Goal: Information Seeking & Learning: Check status

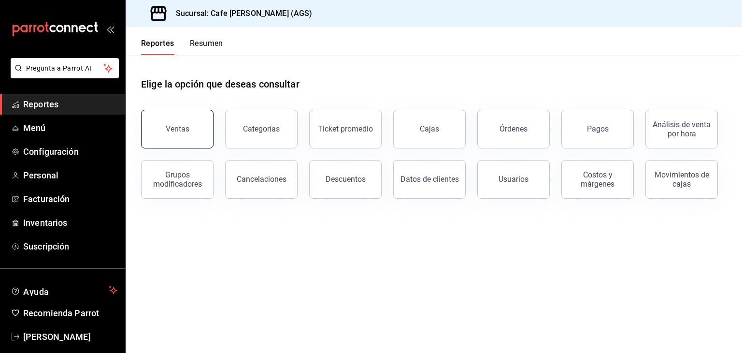
click at [172, 131] on div "Ventas" at bounding box center [178, 128] width 24 height 9
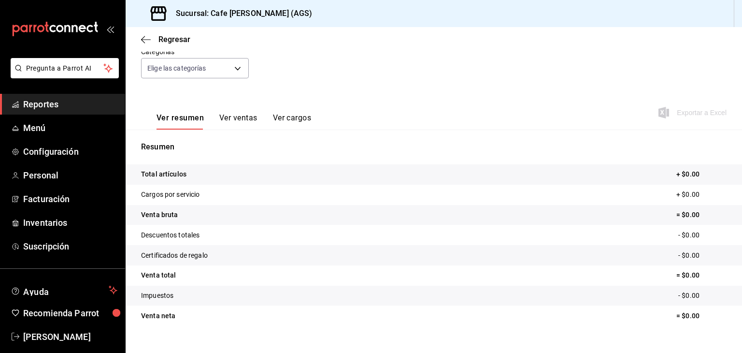
scroll to position [110, 0]
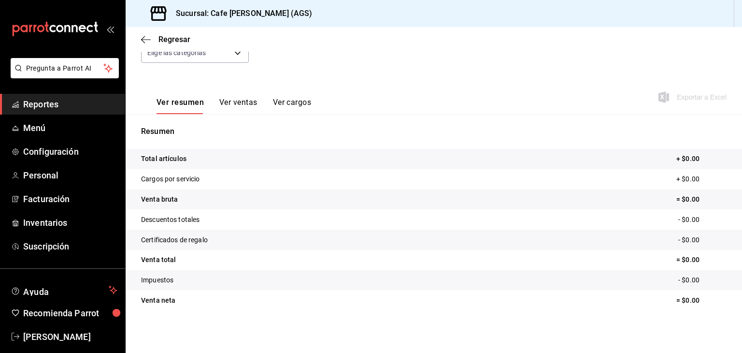
click at [238, 104] on button "Ver ventas" at bounding box center [238, 106] width 38 height 16
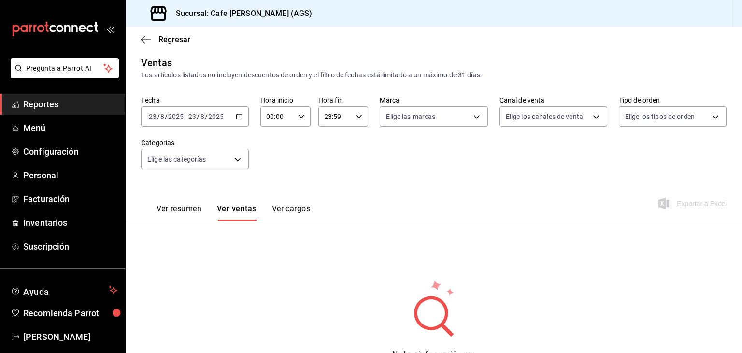
scroll to position [53, 0]
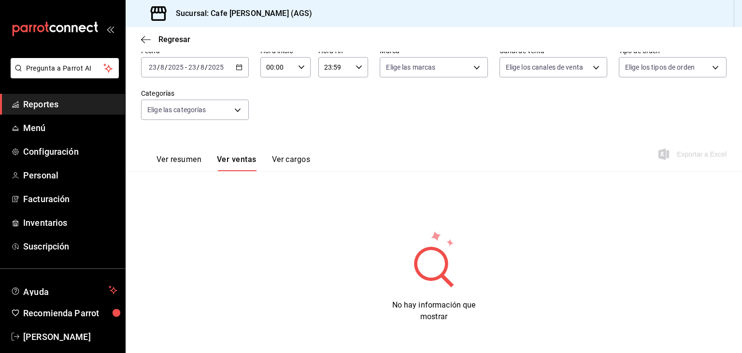
click at [240, 61] on div "[DATE] [DATE] - [DATE] [DATE]" at bounding box center [195, 67] width 108 height 20
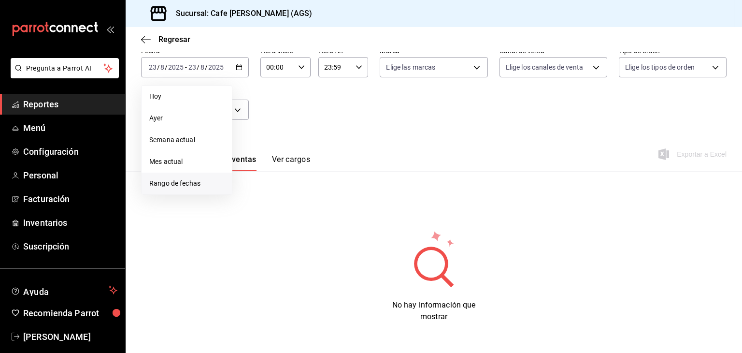
click at [183, 181] on span "Rango de fechas" at bounding box center [186, 183] width 75 height 10
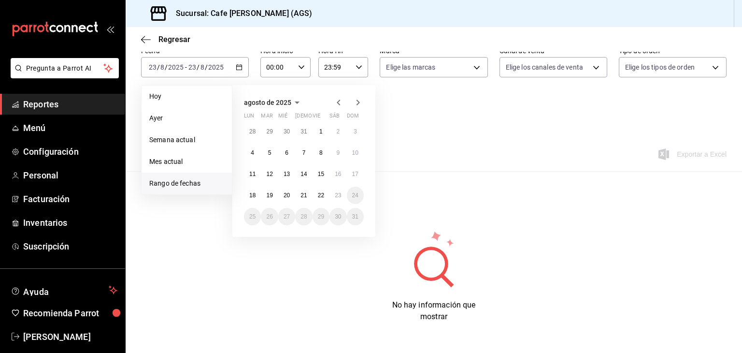
click at [279, 107] on button "agosto de 2025" at bounding box center [273, 103] width 59 height 12
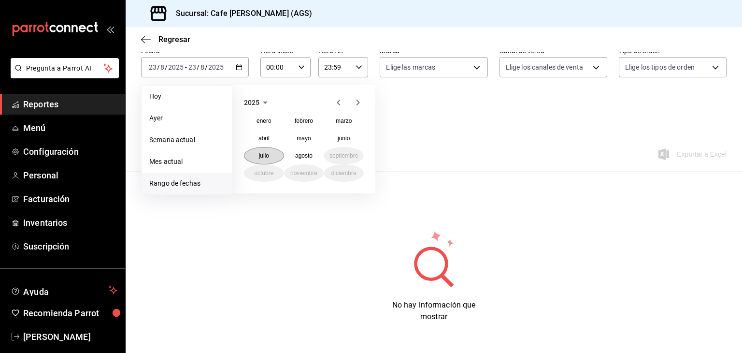
click at [269, 154] on abbr "julio" at bounding box center [264, 155] width 10 height 7
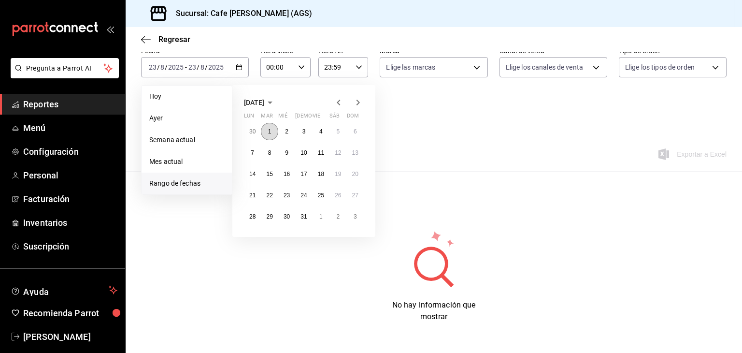
click at [271, 128] on button "1" at bounding box center [269, 131] width 17 height 17
click at [299, 219] on button "31" at bounding box center [303, 216] width 17 height 17
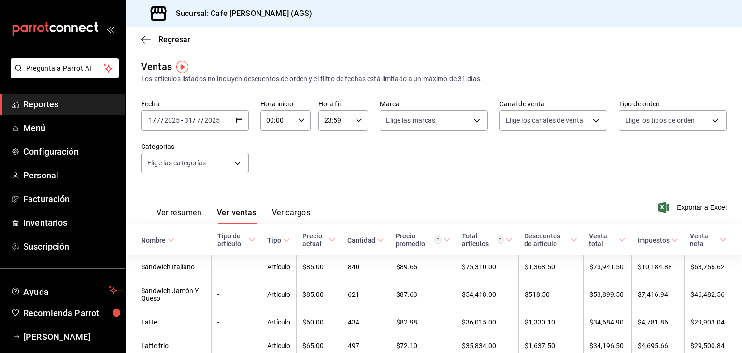
click at [195, 216] on button "Ver resumen" at bounding box center [178, 216] width 45 height 16
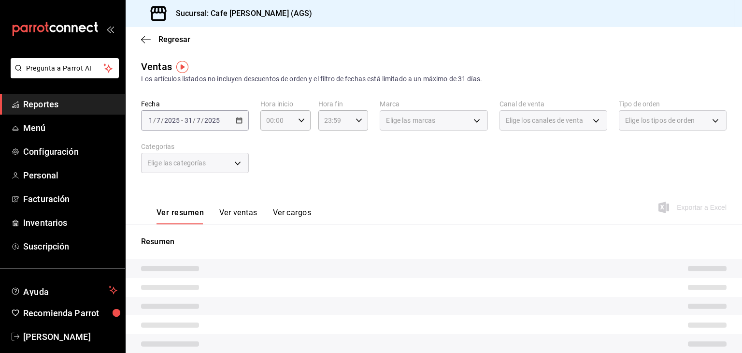
click at [195, 216] on button "Ver resumen" at bounding box center [179, 216] width 47 height 16
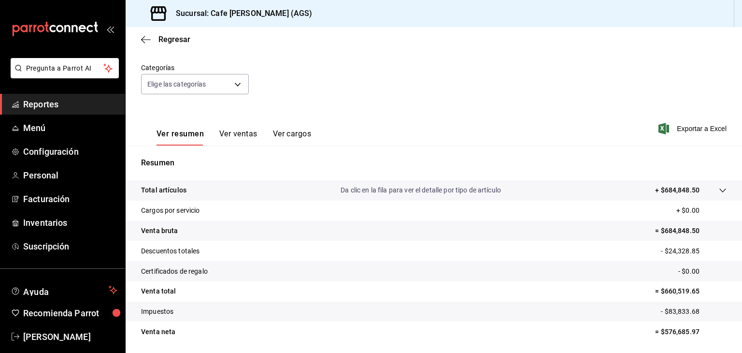
scroll to position [110, 0]
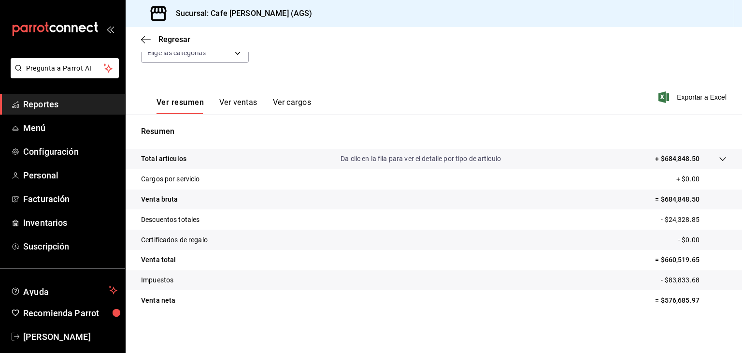
click at [704, 157] on div at bounding box center [712, 159] width 27 height 10
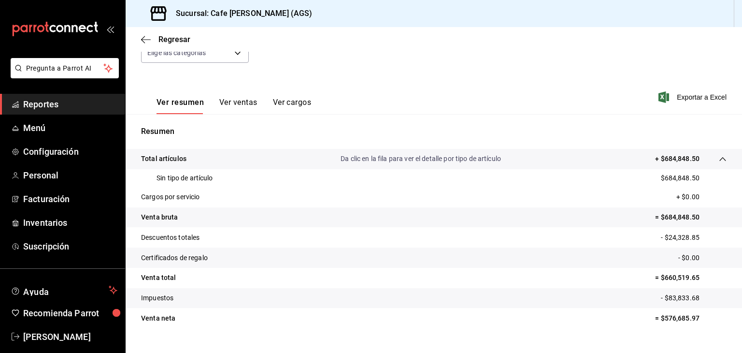
click at [704, 157] on div at bounding box center [712, 159] width 27 height 10
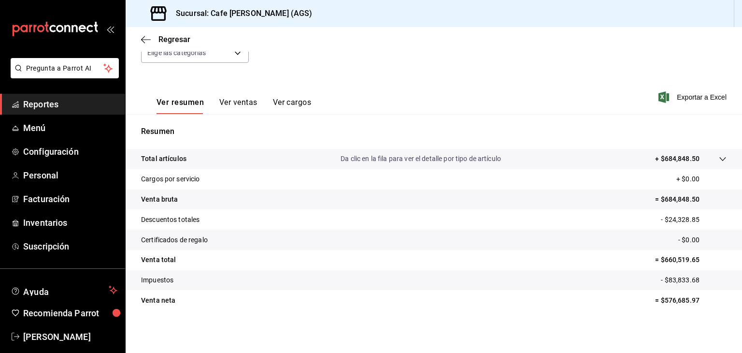
scroll to position [0, 0]
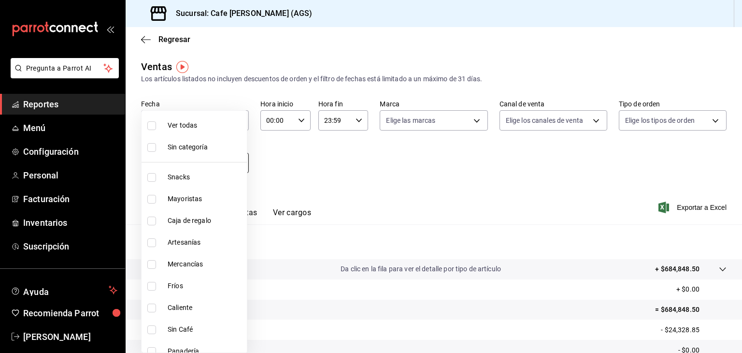
click at [226, 165] on body "Pregunta a Parrot AI Reportes Menú Configuración Personal Facturación Inventari…" at bounding box center [371, 176] width 742 height 353
click at [319, 187] on div at bounding box center [371, 176] width 742 height 353
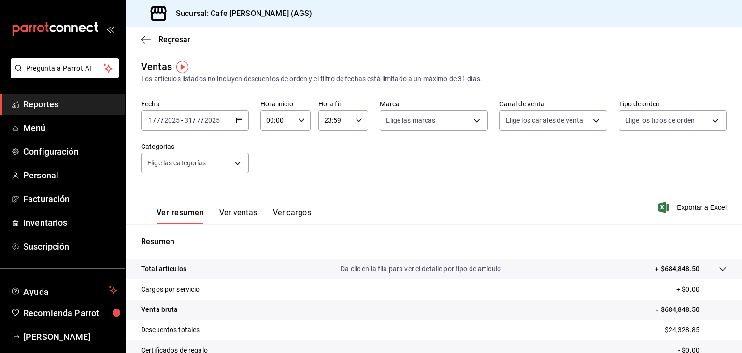
click at [44, 104] on span "Reportes" at bounding box center [70, 104] width 94 height 13
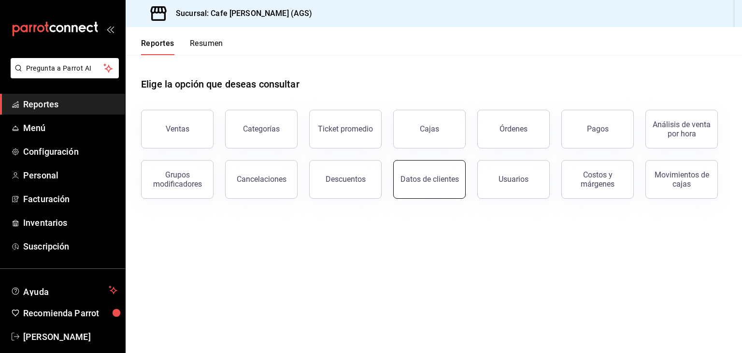
click at [404, 189] on button "Datos de clientes" at bounding box center [429, 179] width 72 height 39
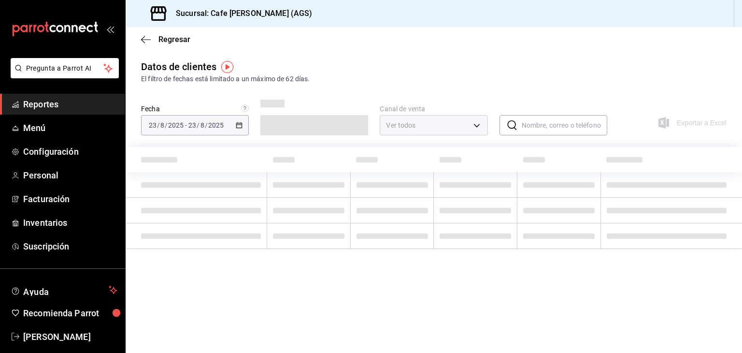
type input "PARROT,DIDI_FOOD,ONLINE"
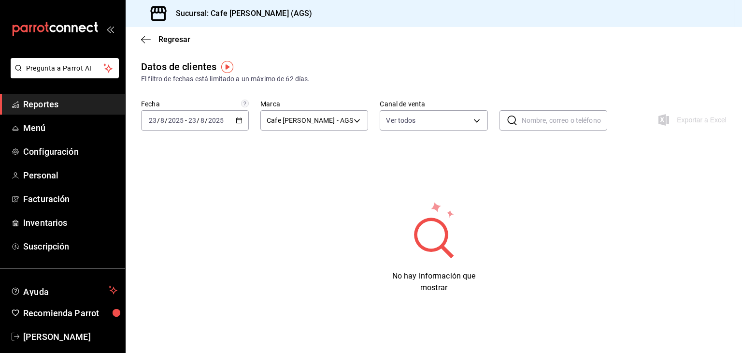
click at [145, 29] on div "Regresar" at bounding box center [434, 39] width 616 height 25
click at [146, 42] on icon "button" at bounding box center [146, 39] width 10 height 9
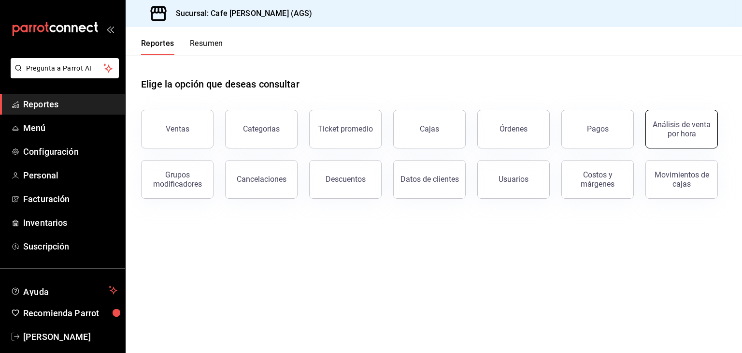
click at [655, 140] on button "Análisis de venta por hora" at bounding box center [681, 129] width 72 height 39
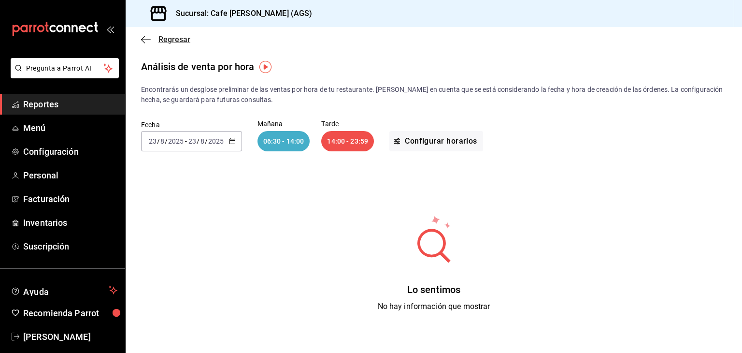
click at [143, 35] on icon "button" at bounding box center [146, 39] width 10 height 9
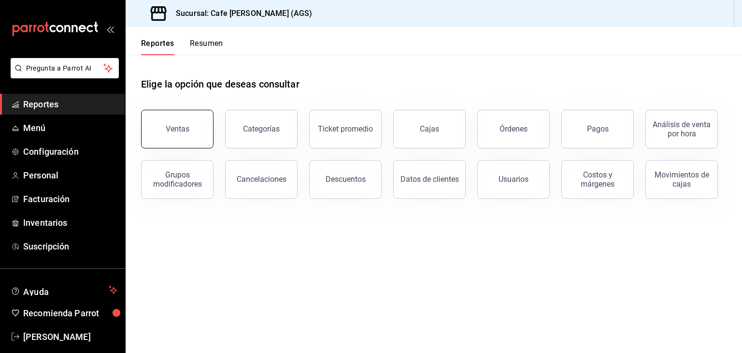
click at [199, 141] on button "Ventas" at bounding box center [177, 129] width 72 height 39
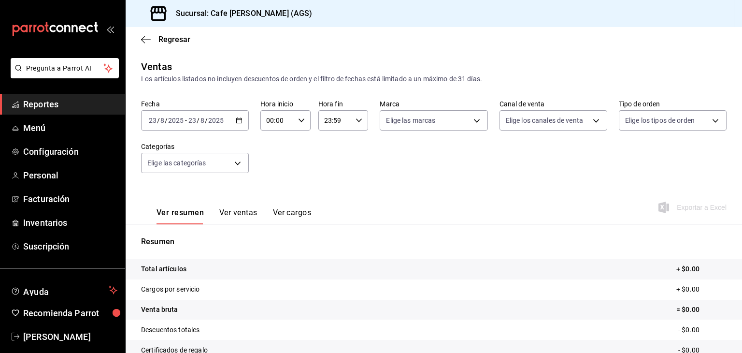
scroll to position [110, 0]
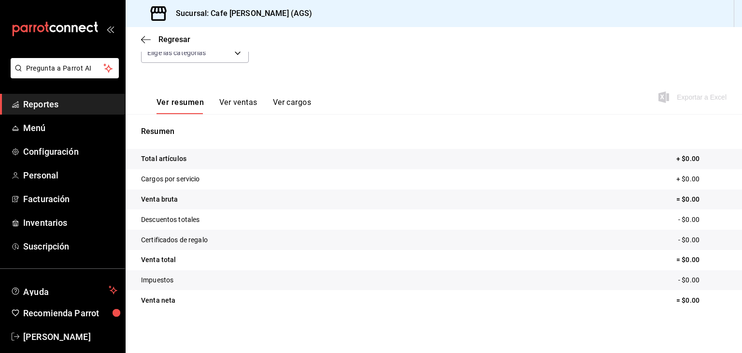
click at [227, 98] on button "Ver ventas" at bounding box center [238, 106] width 38 height 16
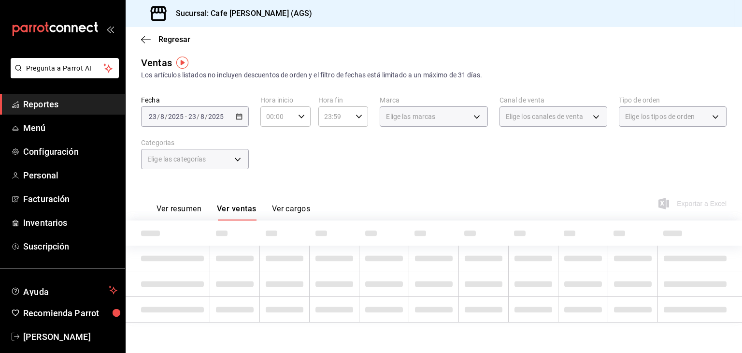
scroll to position [53, 0]
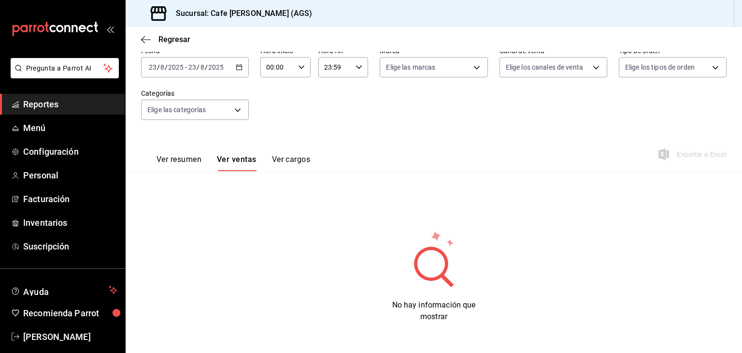
click at [280, 164] on button "Ver cargos" at bounding box center [291, 163] width 39 height 16
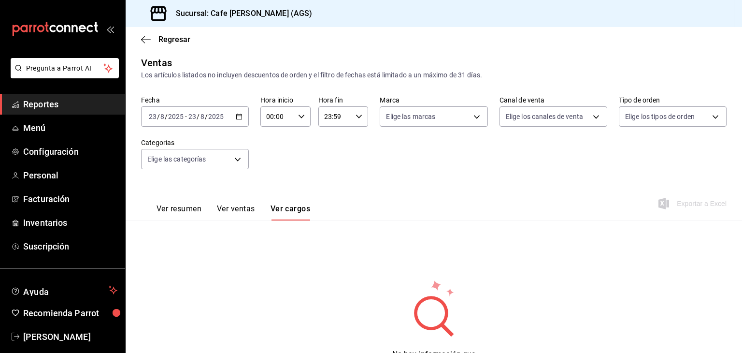
scroll to position [53, 0]
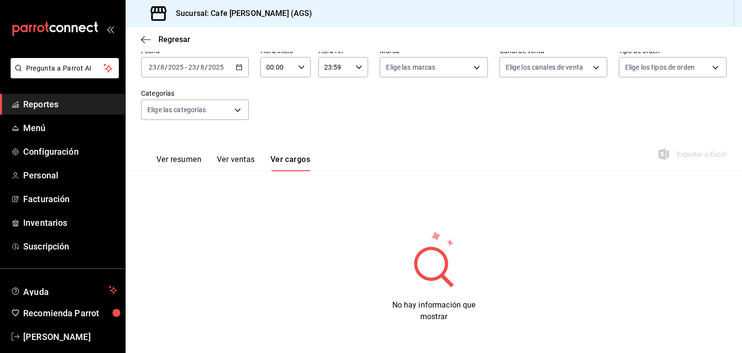
click at [170, 163] on button "Ver resumen" at bounding box center [178, 163] width 45 height 16
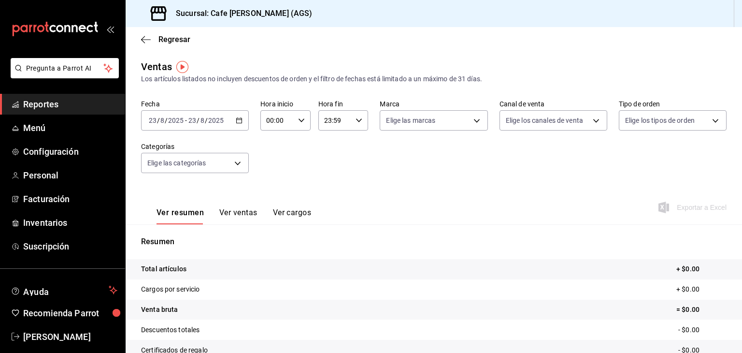
click at [244, 117] on div "[DATE] [DATE] - [DATE] [DATE]" at bounding box center [195, 120] width 108 height 20
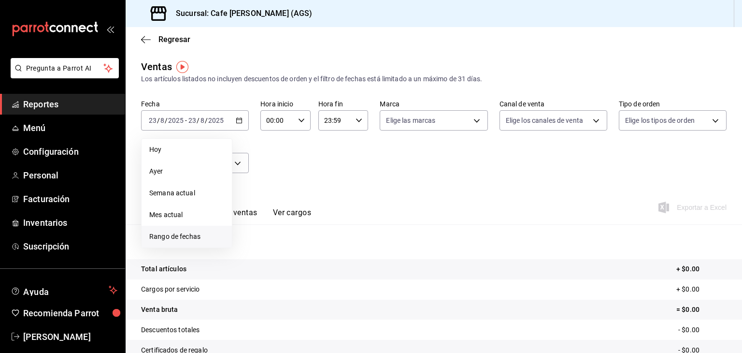
click at [182, 235] on span "Rango de fechas" at bounding box center [186, 236] width 75 height 10
click at [292, 159] on icon "button" at bounding box center [297, 156] width 12 height 12
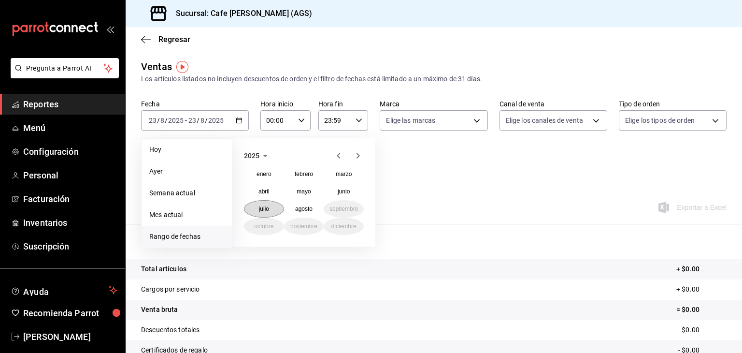
click at [269, 213] on button "julio" at bounding box center [264, 208] width 40 height 17
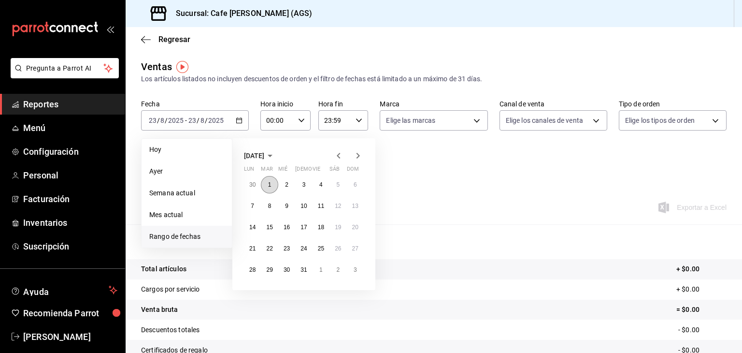
click at [271, 184] on button "1" at bounding box center [269, 184] width 17 height 17
click at [306, 273] on button "31" at bounding box center [303, 269] width 17 height 17
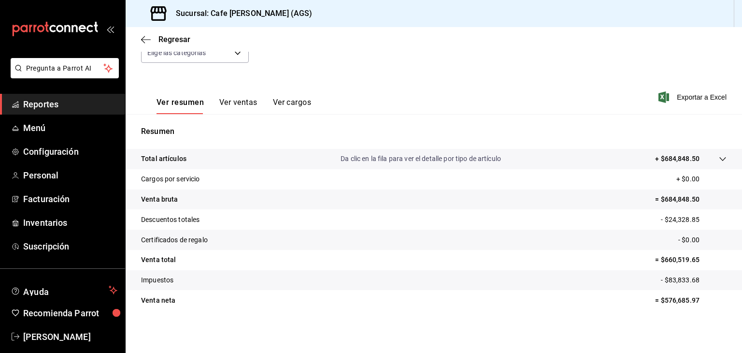
scroll to position [110, 0]
click at [410, 221] on tr "Descuentos totales - $24,328.85" at bounding box center [434, 219] width 616 height 20
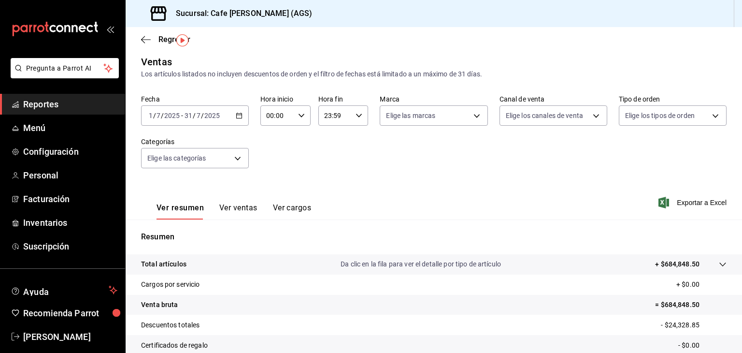
scroll to position [0, 0]
